Goal: Check status: Check status

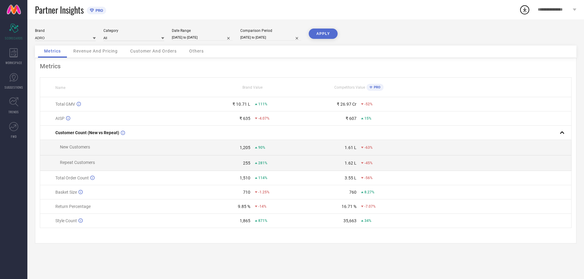
click at [201, 34] on div "Date Range [DATE] to [DATE]" at bounding box center [202, 35] width 61 height 12
click at [204, 41] on div "Date Range [DATE] to [DATE]" at bounding box center [202, 35] width 61 height 12
select select "7"
select select "2025"
select select "8"
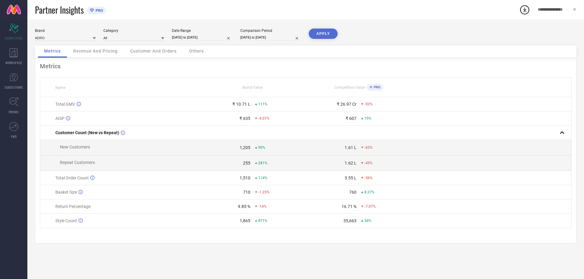
select select "2025"
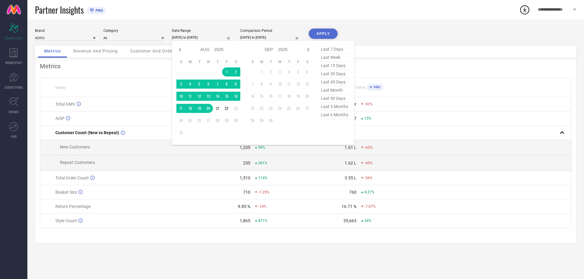
click at [204, 37] on input "[DATE] to [DATE]" at bounding box center [202, 37] width 61 height 6
click at [228, 69] on td "1" at bounding box center [226, 71] width 9 height 9
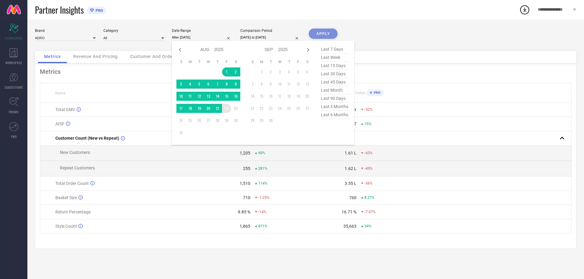
type input "[DATE] to [DATE]"
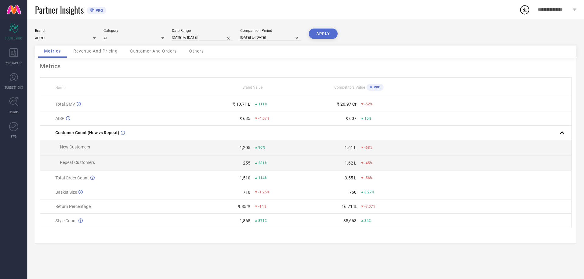
click at [319, 32] on button "APPLY" at bounding box center [323, 34] width 29 height 10
